Goal: Find specific page/section: Find specific page/section

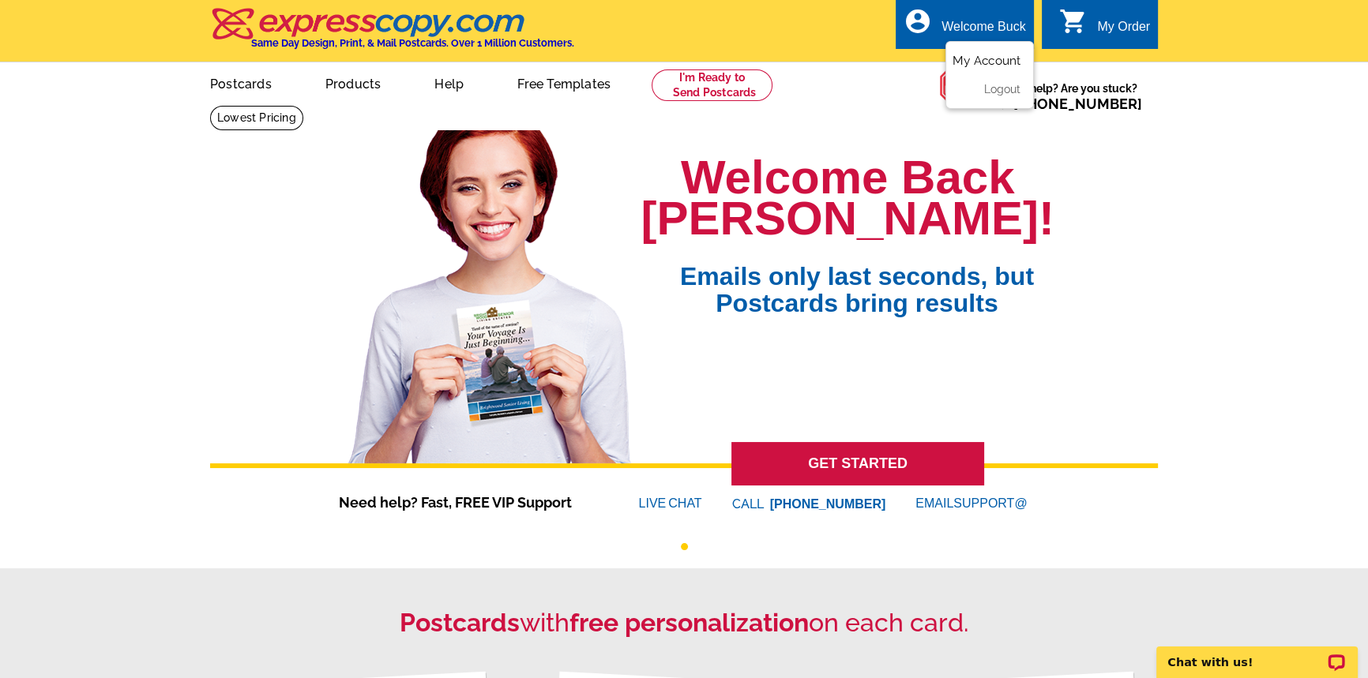
click at [981, 59] on link "My Account" at bounding box center [986, 61] width 68 height 14
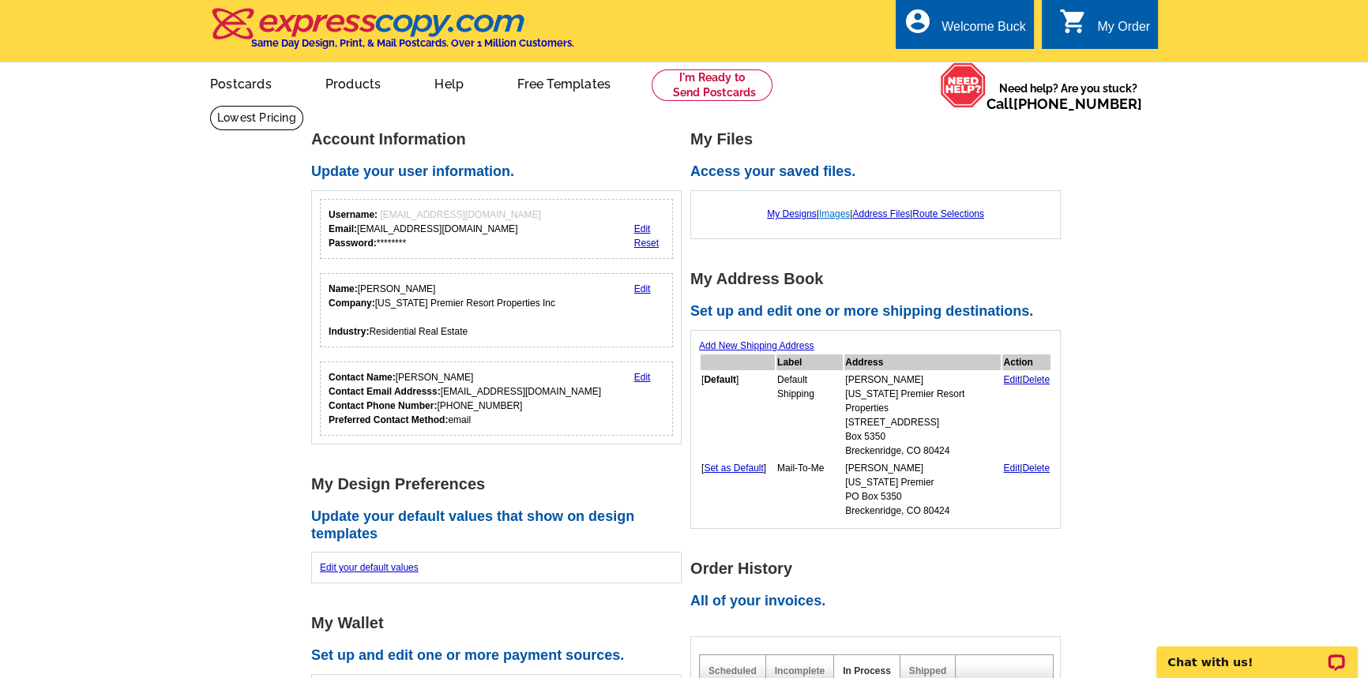
click at [833, 214] on link "Images" at bounding box center [834, 213] width 31 height 11
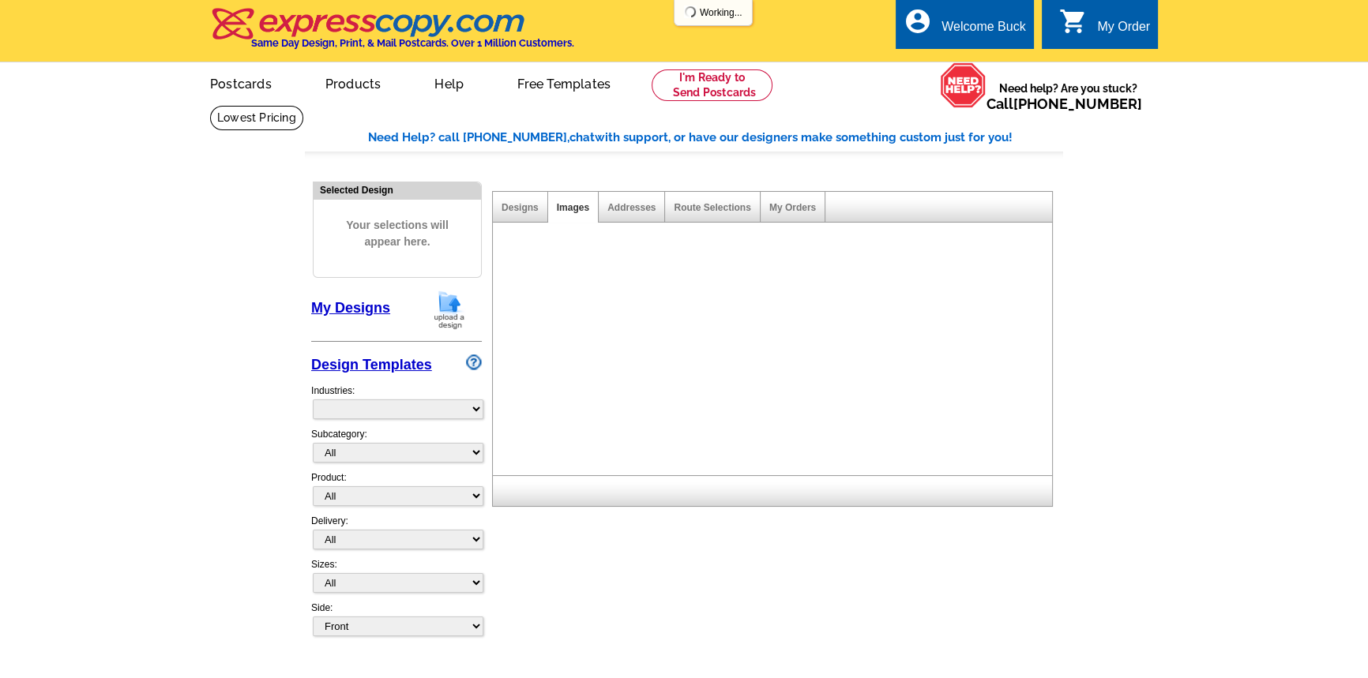
select select "785"
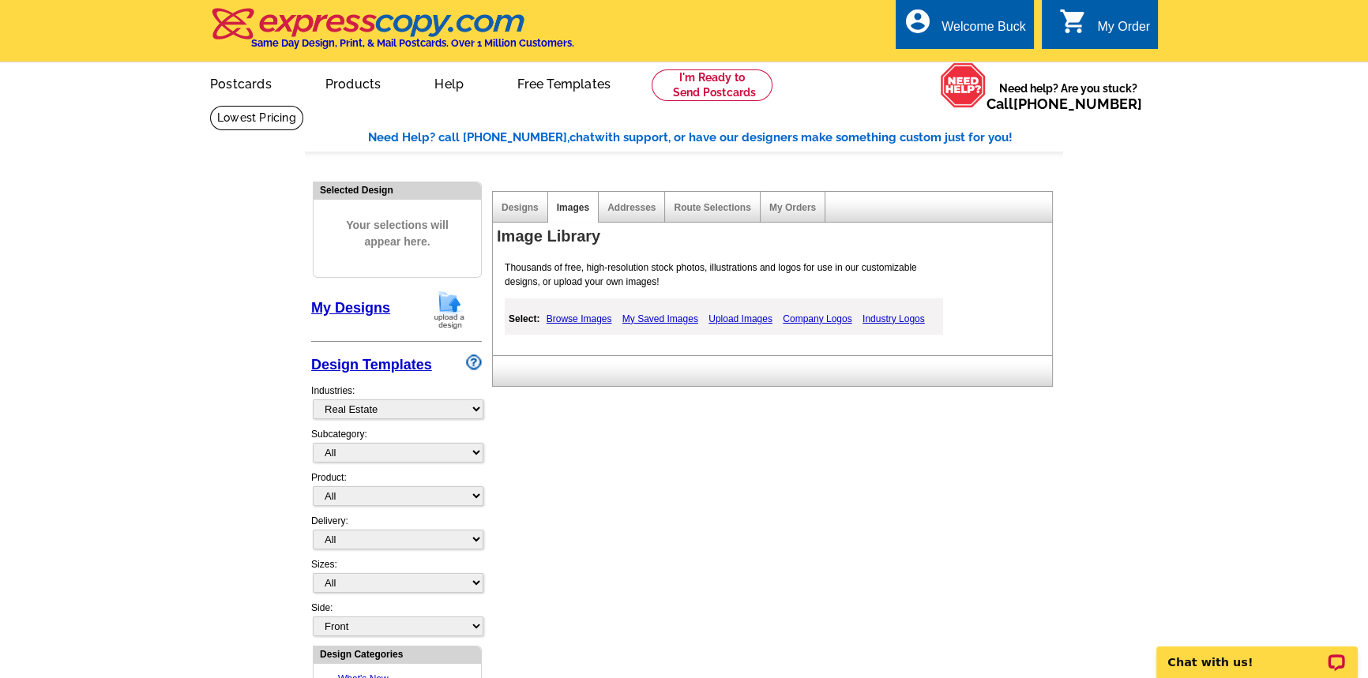
click at [661, 319] on link "My Saved Images" at bounding box center [660, 319] width 84 height 19
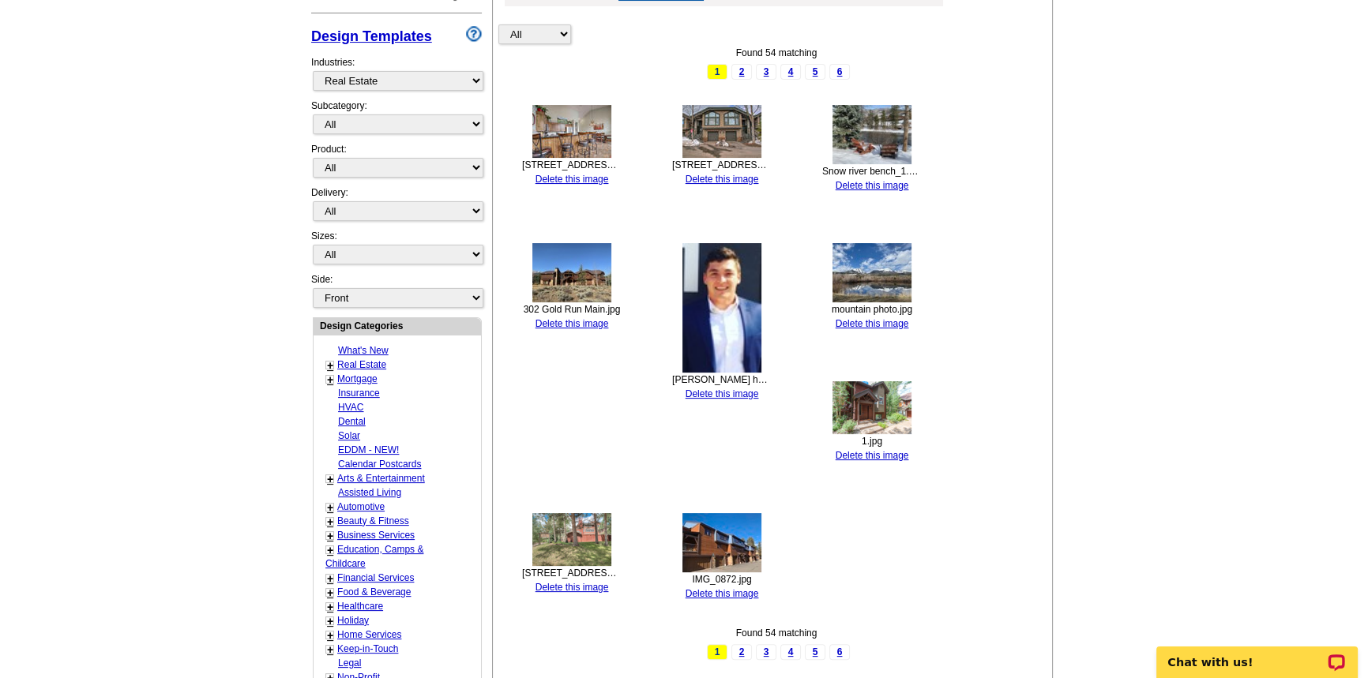
scroll to position [358, 0]
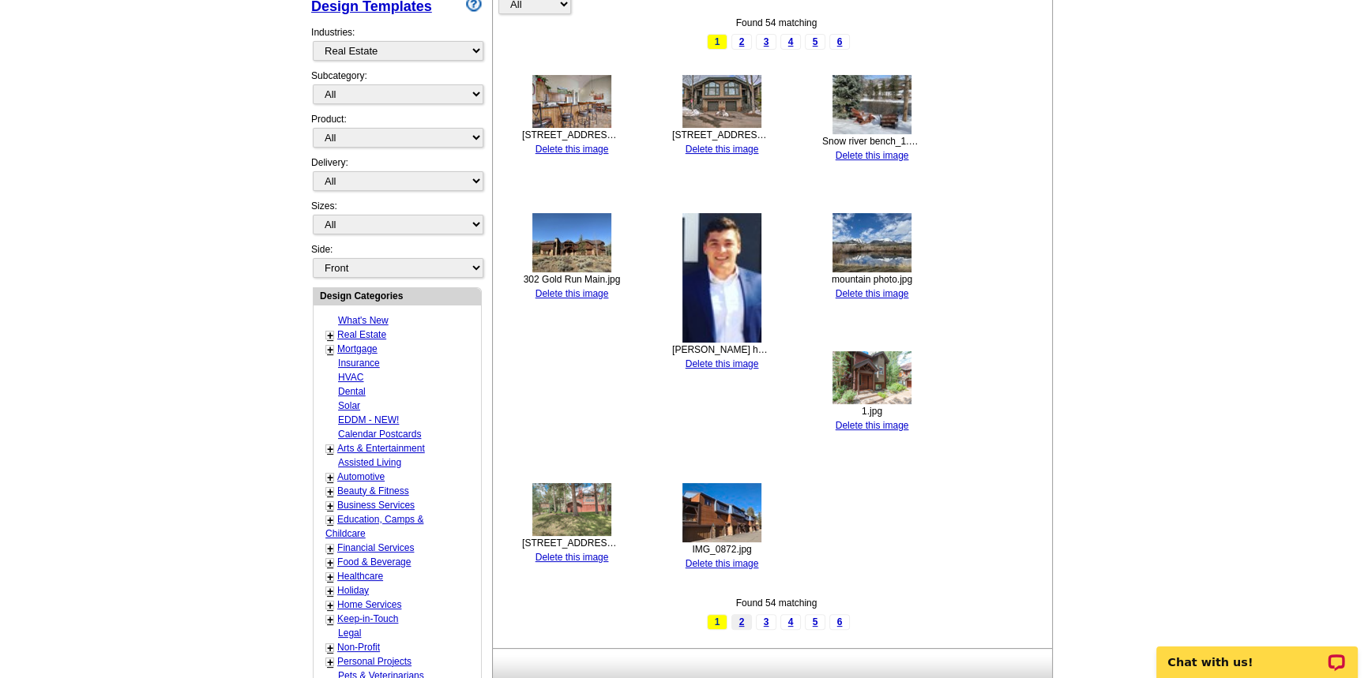
click at [741, 617] on link "2" at bounding box center [741, 622] width 21 height 16
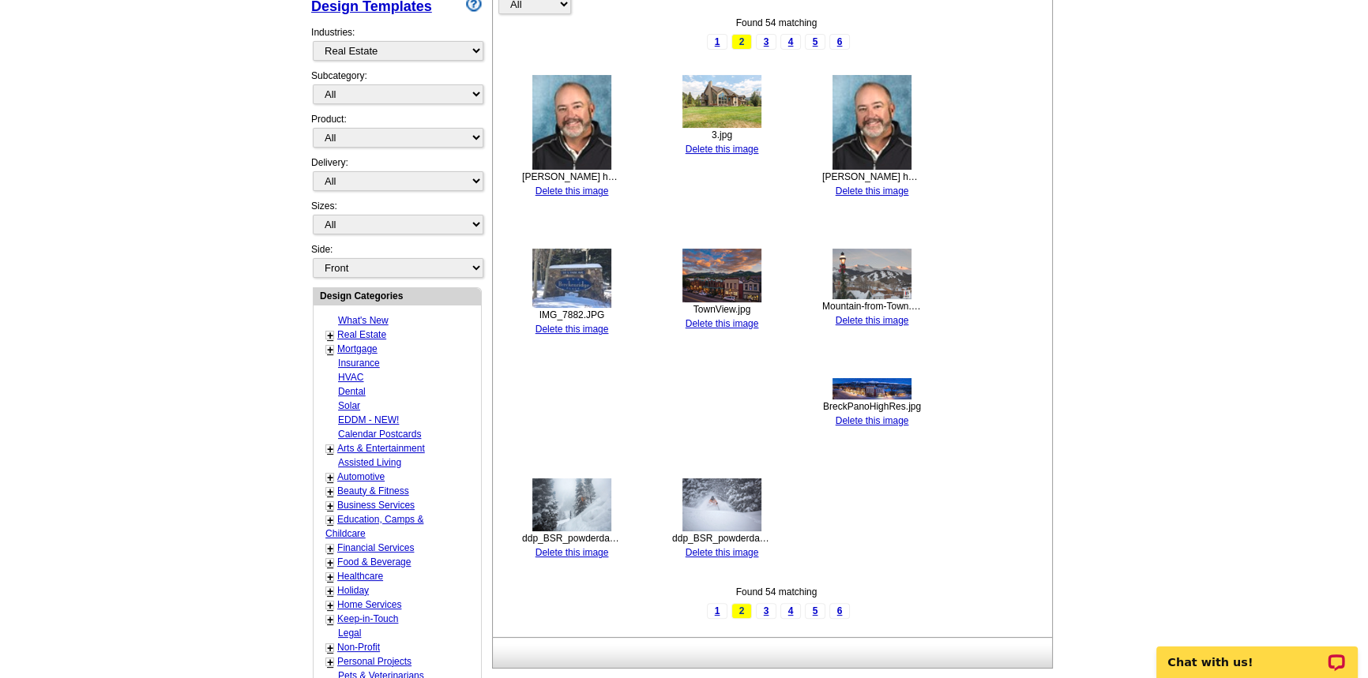
click at [713, 280] on img at bounding box center [721, 276] width 79 height 54
click at [711, 261] on img at bounding box center [721, 276] width 79 height 54
click at [765, 610] on link "3" at bounding box center [766, 611] width 21 height 16
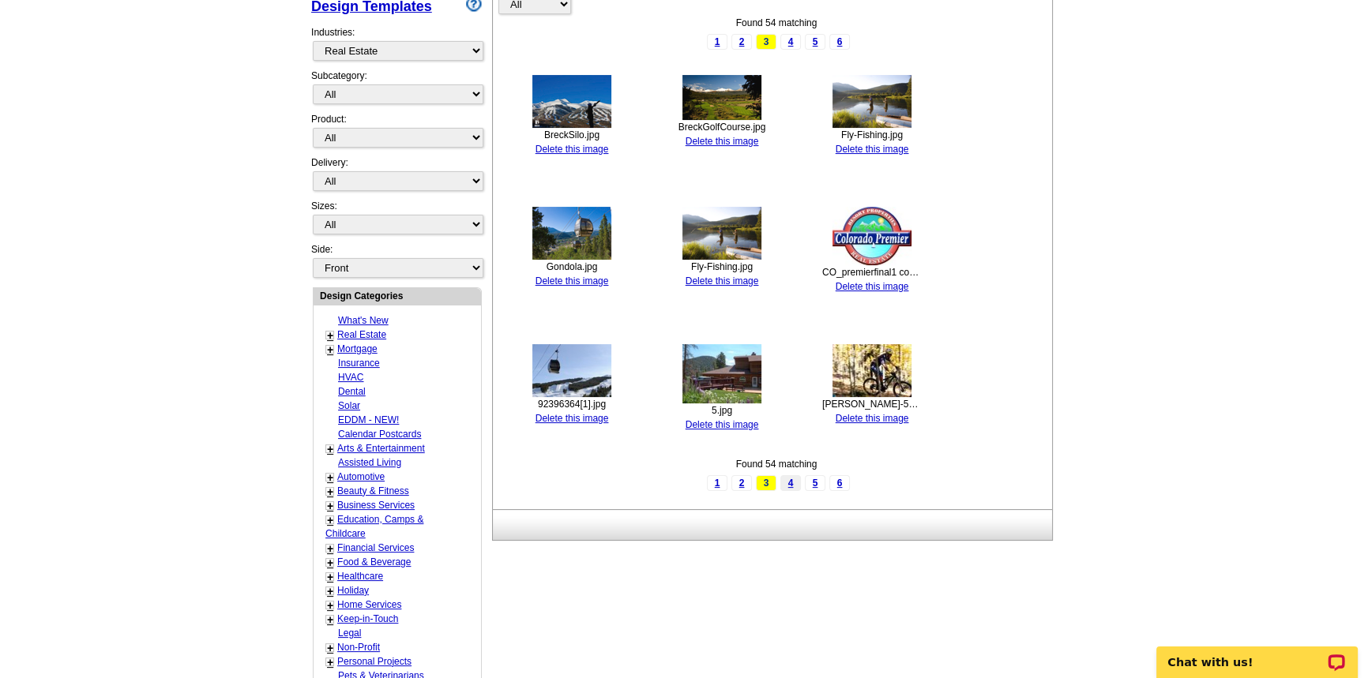
click at [790, 480] on link "4" at bounding box center [790, 483] width 21 height 16
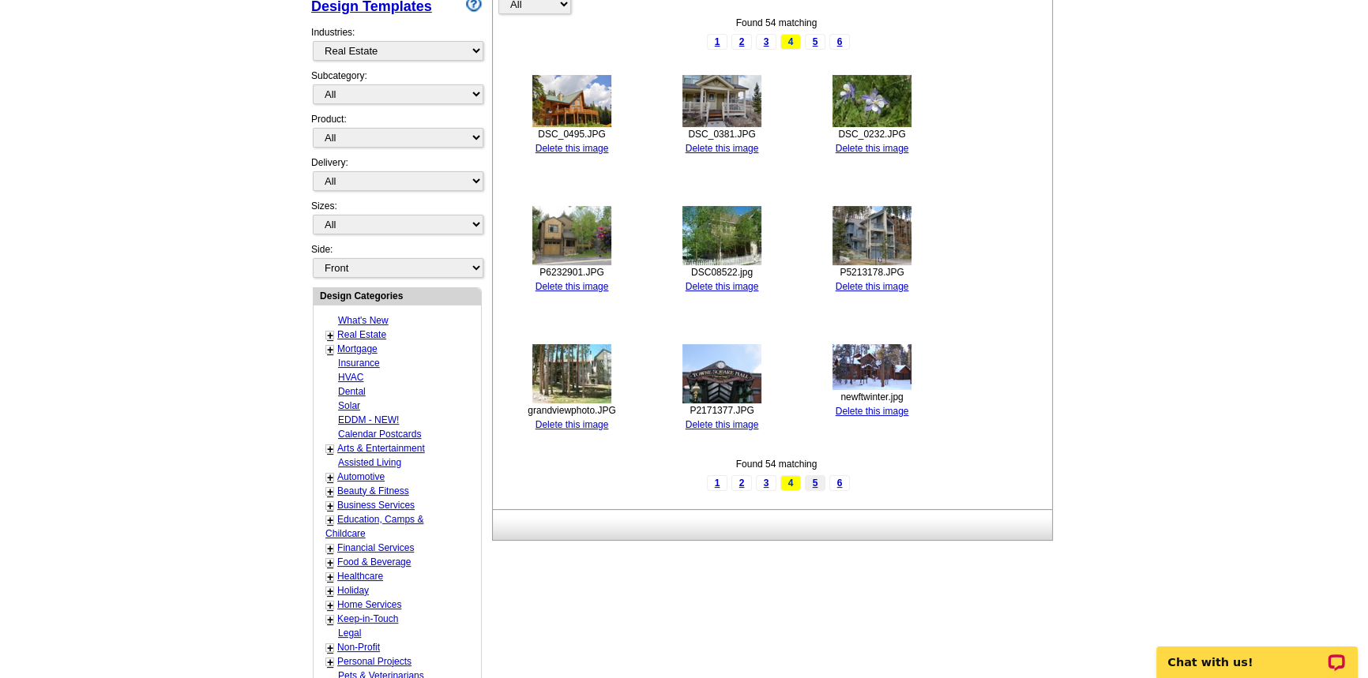
click at [813, 479] on link "5" at bounding box center [815, 483] width 21 height 16
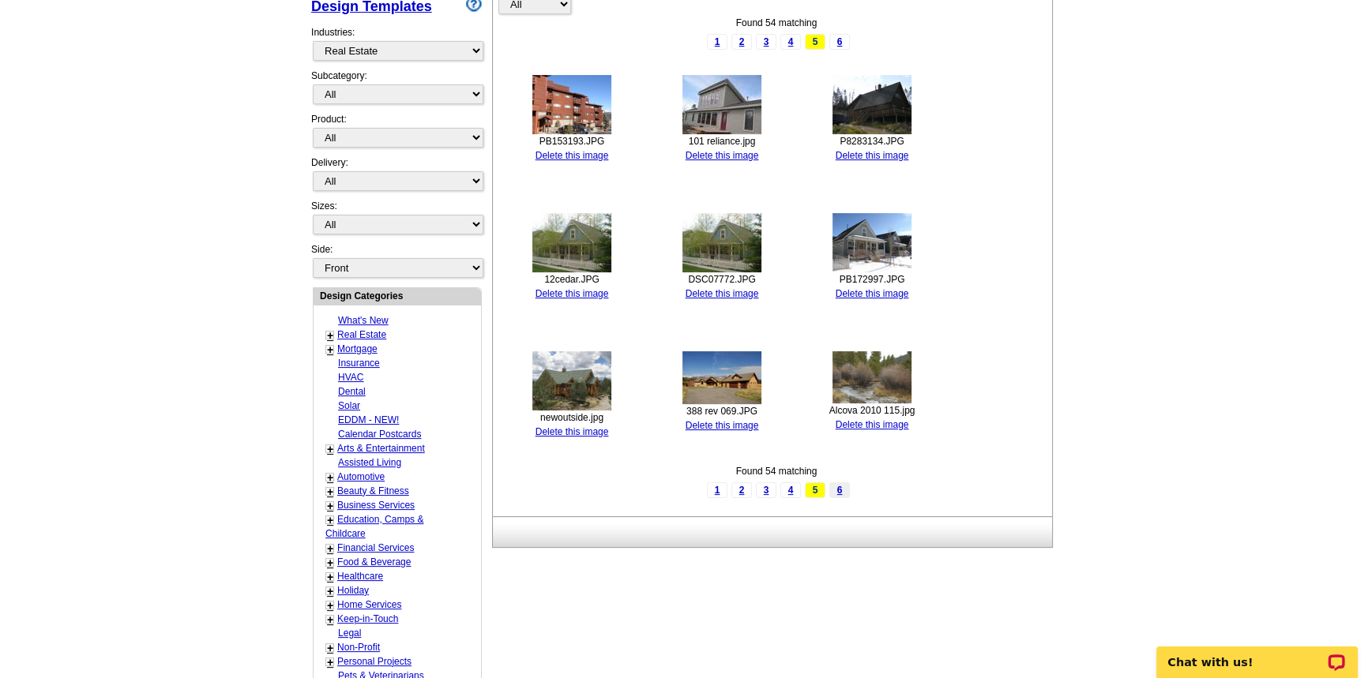
click at [837, 487] on link "6" at bounding box center [839, 490] width 21 height 16
